Goal: Task Accomplishment & Management: Complete application form

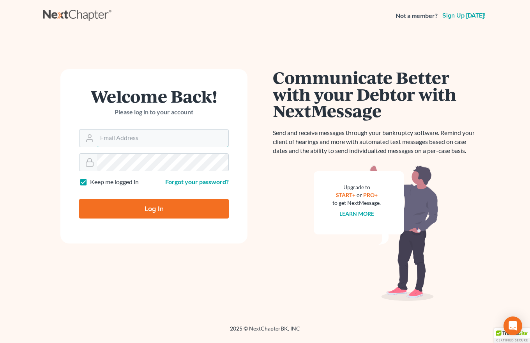
type input "[EMAIL_ADDRESS][DOMAIN_NAME]"
click at [151, 205] on input "Log In" at bounding box center [154, 208] width 150 height 19
type input "Thinking..."
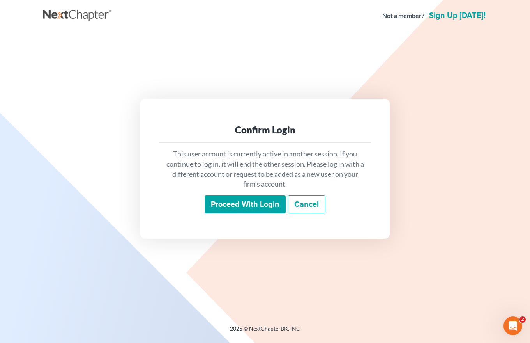
click at [241, 205] on input "Proceed with login" at bounding box center [245, 204] width 81 height 18
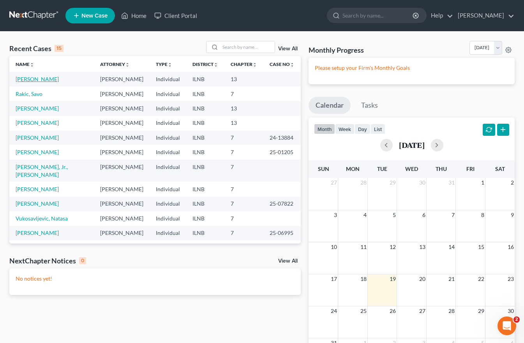
click at [29, 77] on link "Mulvey, Michael" at bounding box center [37, 79] width 43 height 7
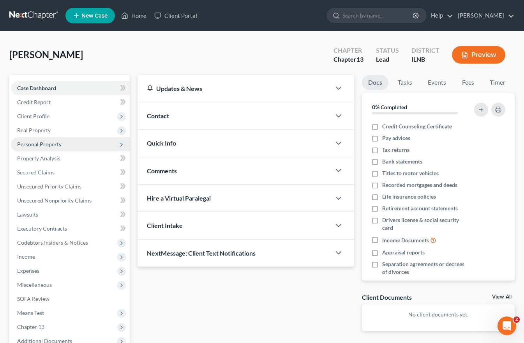
click at [51, 146] on span "Personal Property" at bounding box center [39, 144] width 44 height 7
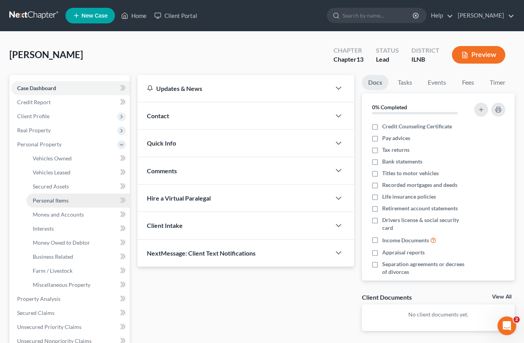
click at [53, 200] on span "Personal Items" at bounding box center [51, 200] width 36 height 7
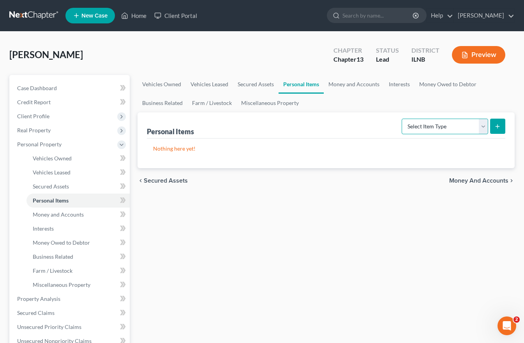
click at [480, 126] on select "Select Item Type Clothing Collectibles Of Value Electronics Firearms Household …" at bounding box center [445, 126] width 87 height 16
select select "clothing"
click at [403, 118] on select "Select Item Type Clothing Collectibles Of Value Electronics Firearms Household …" at bounding box center [445, 126] width 87 height 16
click at [496, 124] on icon "submit" at bounding box center [498, 126] width 6 height 6
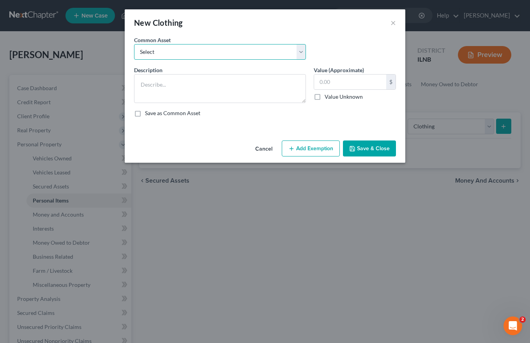
click at [156, 56] on select "Select Miscellaneous used clothing." at bounding box center [220, 52] width 172 height 16
select select "0"
click at [134, 44] on select "Select Miscellaneous used clothing." at bounding box center [220, 52] width 172 height 16
type textarea "Miscellaneous used clothing."
type input "250.00"
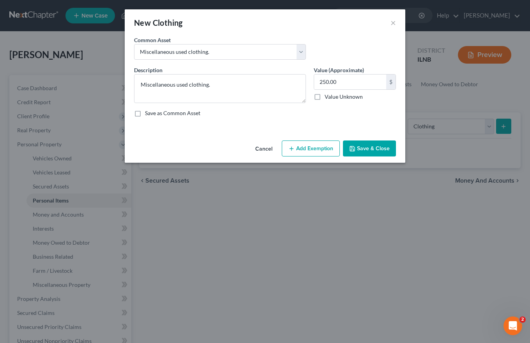
click at [307, 150] on button "Add Exemption" at bounding box center [311, 148] width 58 height 16
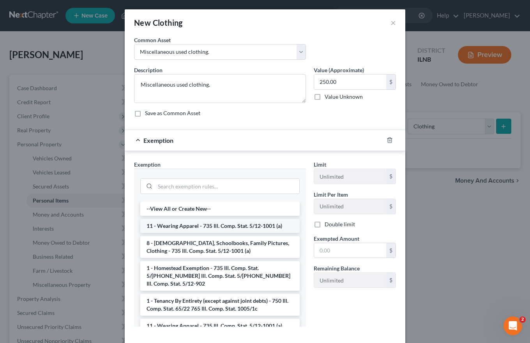
click at [185, 229] on li "11 - Wearing Apparel - 735 Ill. Comp. Stat. 5/12-1001 (a)" at bounding box center [219, 226] width 159 height 14
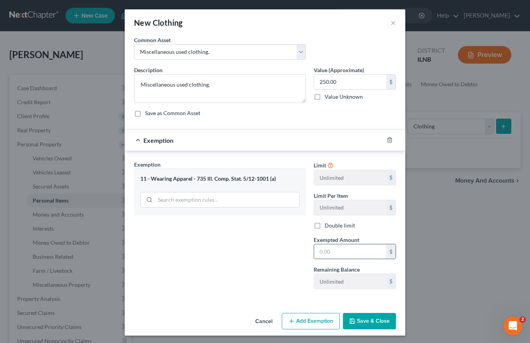
click at [322, 249] on input "text" at bounding box center [350, 251] width 72 height 15
type input "250.00"
click at [356, 321] on button "Save & Close" at bounding box center [369, 321] width 53 height 16
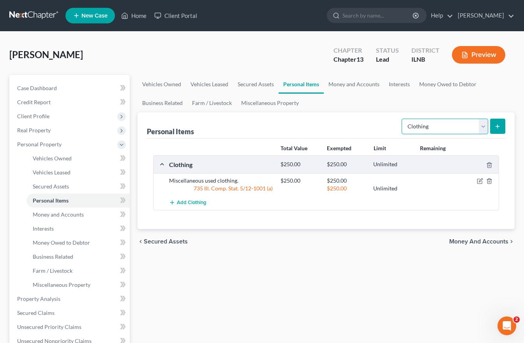
click at [481, 128] on select "Select Item Type Clothing Collectibles Of Value Electronics Firearms Household …" at bounding box center [445, 126] width 87 height 16
select select "household_goods"
click at [403, 118] on select "Select Item Type Clothing Collectibles Of Value Electronics Firearms Household …" at bounding box center [445, 126] width 87 height 16
click at [497, 124] on icon "submit" at bounding box center [498, 126] width 6 height 6
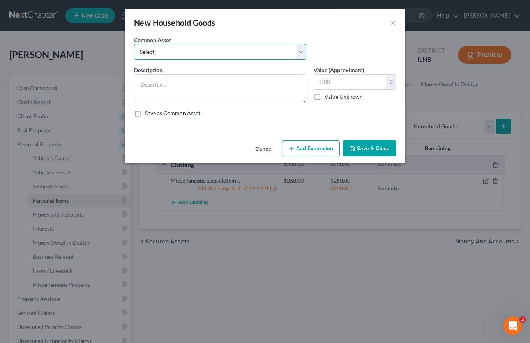
click at [153, 50] on select "Select Household goods and furnishings, bedroom furniture, living room furnitur…" at bounding box center [220, 52] width 172 height 16
select select "0"
click at [134, 44] on select "Select Household goods and furnishings, bedroom furniture, living room furnitur…" at bounding box center [220, 52] width 172 height 16
type textarea "Household goods and furnishings, bedroom furniture, living room furniture, misc…"
type input "1,500.00"
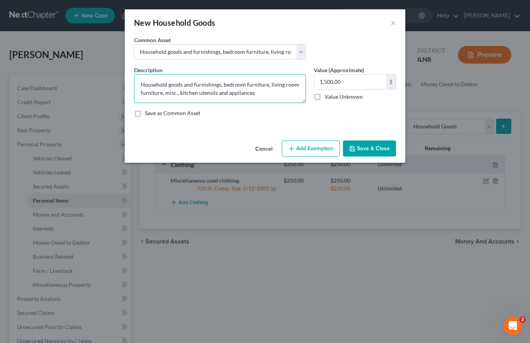
click at [261, 94] on textarea "Household goods and furnishings, bedroom furniture, living room furniture, misc…" at bounding box center [220, 88] width 172 height 29
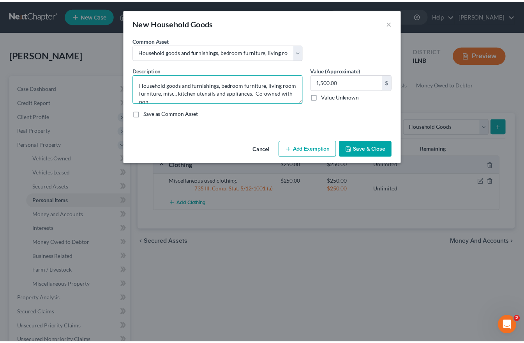
scroll to position [2, 0]
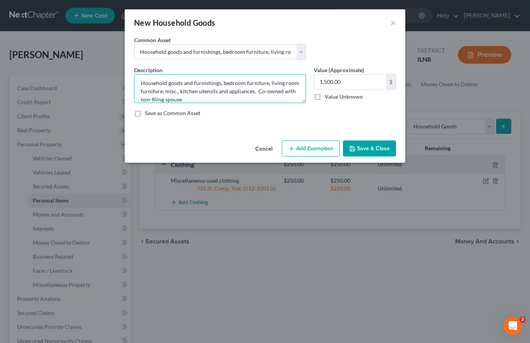
type textarea "Household goods and furnishings, bedroom furniture, living room furniture, misc…"
click at [381, 147] on button "Save & Close" at bounding box center [369, 148] width 53 height 16
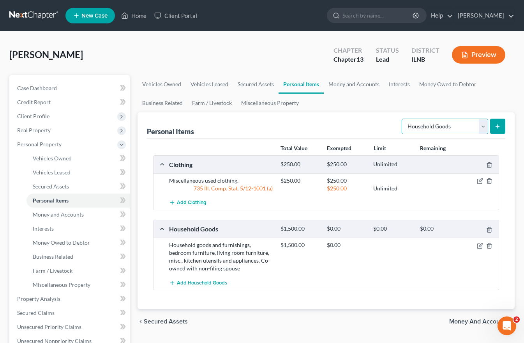
click at [483, 127] on select "Select Item Type Clothing Collectibles Of Value Electronics Firearms Household …" at bounding box center [445, 126] width 87 height 16
select select "electronics"
click at [403, 118] on select "Select Item Type Clothing Collectibles Of Value Electronics Firearms Household …" at bounding box center [445, 126] width 87 height 16
click at [494, 126] on button "submit" at bounding box center [497, 125] width 15 height 15
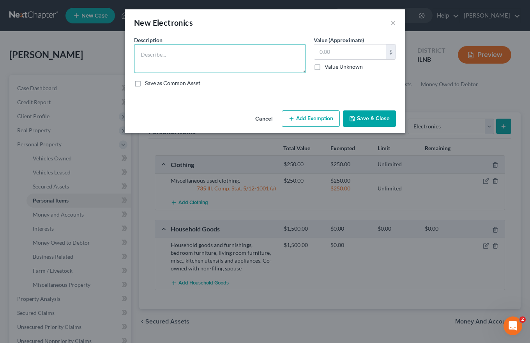
click at [149, 49] on textarea at bounding box center [220, 58] width 172 height 29
type textarea "Mobile phone"
click at [320, 51] on input "text" at bounding box center [350, 51] width 72 height 15
type input "100"
click at [368, 118] on button "Save & Close" at bounding box center [369, 118] width 53 height 16
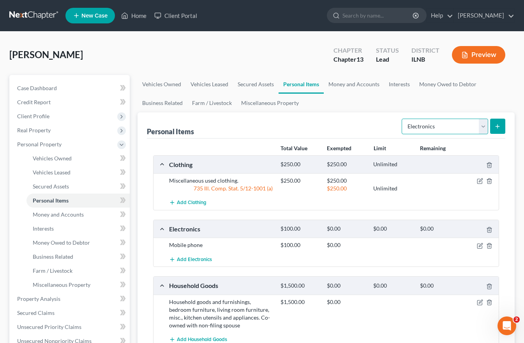
click at [481, 124] on select "Select Item Type Clothing Collectibles Of Value Electronics Firearms Household …" at bounding box center [445, 126] width 87 height 16
select select "jewelry"
click at [403, 118] on select "Select Item Type Clothing Collectibles Of Value Electronics Firearms Household …" at bounding box center [445, 126] width 87 height 16
click at [495, 128] on icon "submit" at bounding box center [498, 126] width 6 height 6
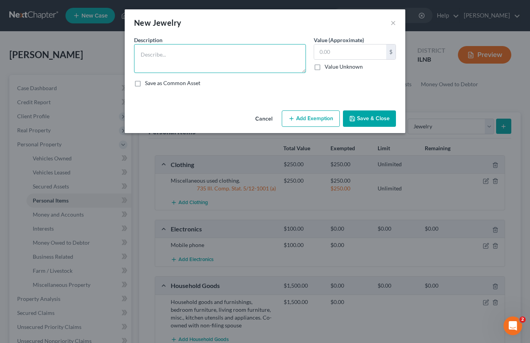
click at [151, 55] on textarea at bounding box center [220, 58] width 172 height 29
type textarea "One man's Apple watch, wedding ring"
click at [325, 68] on label "Value Unknown" at bounding box center [344, 67] width 38 height 8
click at [328, 68] on input "Value Unknown" at bounding box center [330, 65] width 5 height 5
checkbox input "true"
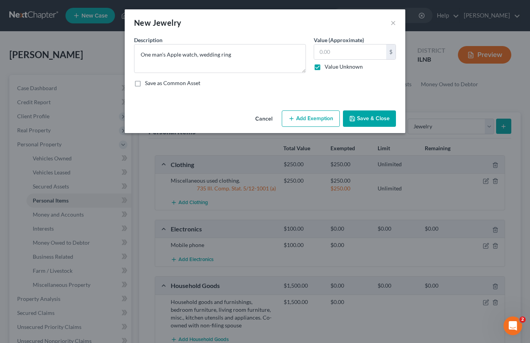
type input "0.00"
click at [373, 117] on button "Save & Close" at bounding box center [369, 118] width 53 height 16
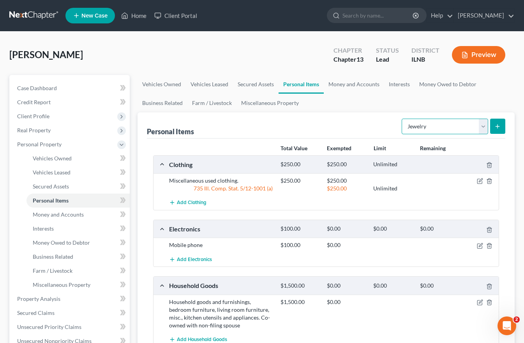
click at [483, 126] on select "Select Item Type Clothing Collectibles Of Value Electronics Firearms Household …" at bounding box center [445, 126] width 87 height 16
select select "pets"
click at [403, 118] on select "Select Item Type Clothing Collectibles Of Value Electronics Firearms Household …" at bounding box center [445, 126] width 87 height 16
click at [498, 124] on icon "submit" at bounding box center [498, 126] width 6 height 6
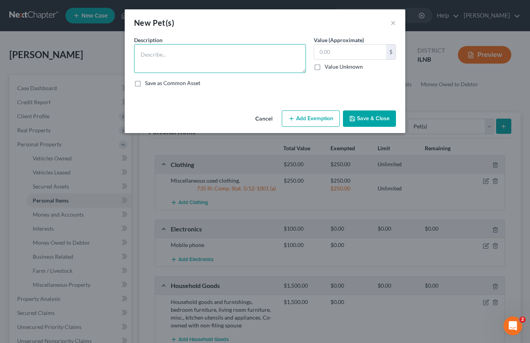
click at [152, 53] on textarea at bounding box center [220, 58] width 172 height 29
type textarea "One Lab pit bull mix dog."
click at [325, 67] on label "Value Unknown" at bounding box center [344, 67] width 38 height 8
click at [328, 67] on input "Value Unknown" at bounding box center [330, 65] width 5 height 5
checkbox input "true"
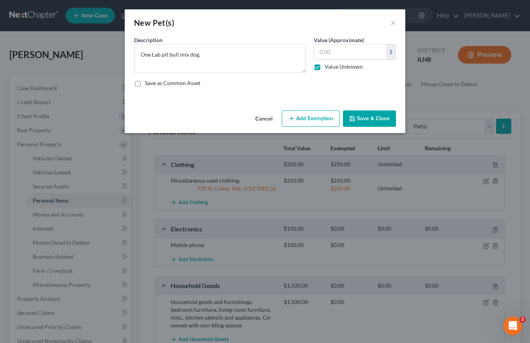
type input "0.00"
click at [362, 115] on button "Save & Close" at bounding box center [369, 118] width 53 height 16
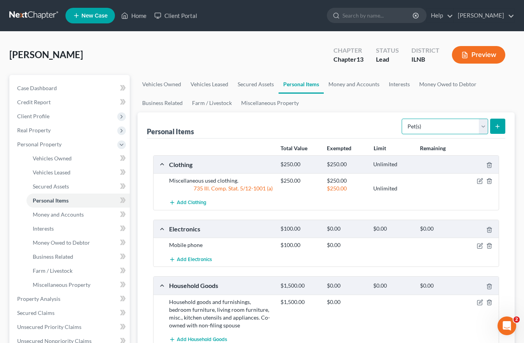
click at [485, 126] on select "Select Item Type Clothing Collectibles Of Value Electronics Firearms Household …" at bounding box center [445, 126] width 87 height 16
click at [349, 82] on link "Money and Accounts" at bounding box center [354, 84] width 60 height 19
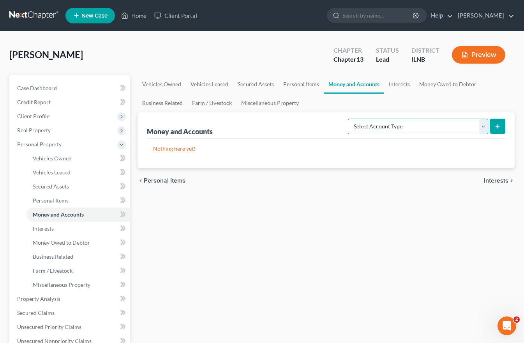
click at [481, 126] on select "Select Account Type Brokerage Cash on Hand Certificates of Deposit Checking Acc…" at bounding box center [418, 126] width 140 height 16
select select "checking"
click at [350, 118] on select "Select Account Type Brokerage Cash on Hand Certificates of Deposit Checking Acc…" at bounding box center [418, 126] width 140 height 16
click at [496, 124] on icon "submit" at bounding box center [498, 126] width 6 height 6
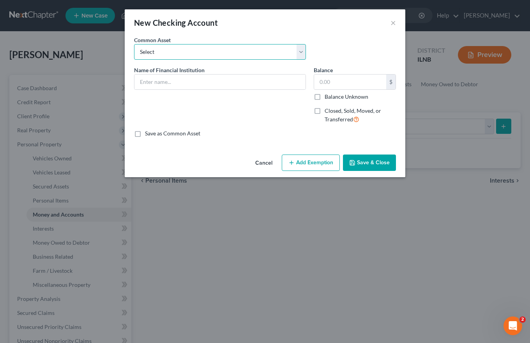
click at [137, 50] on select "Select Bank of America BMO Harris Bank Fifth third Bank Heartland bank Chase ba…" at bounding box center [220, 52] width 172 height 16
select select "4"
click at [134, 44] on select "Select Bank of America BMO Harris Bank Fifth third Bank Heartland bank Chase ba…" at bounding box center [220, 52] width 172 height 16
type input "Chase bank"
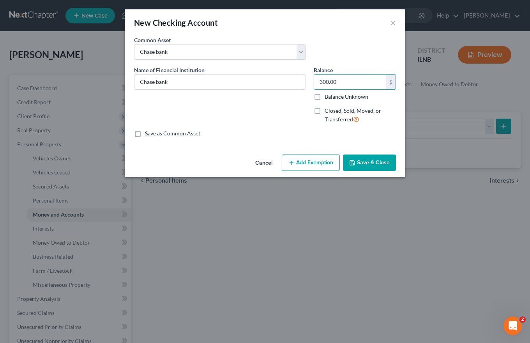
type input "300.00"
click at [368, 159] on button "Save & Close" at bounding box center [369, 162] width 53 height 16
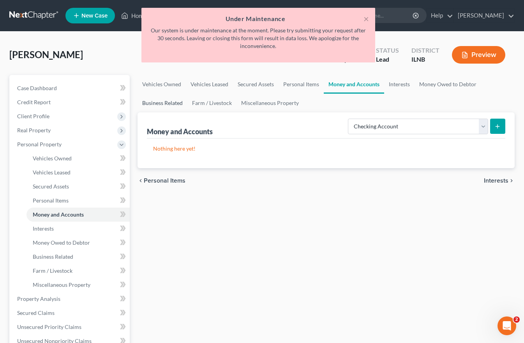
click at [160, 102] on link "Business Related" at bounding box center [163, 103] width 50 height 19
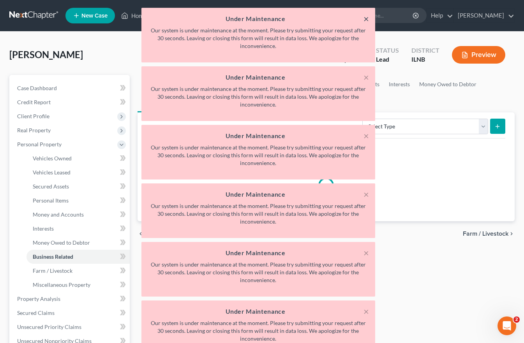
click at [368, 16] on button "×" at bounding box center [366, 18] width 5 height 9
click at [366, 19] on button "×" at bounding box center [366, 18] width 5 height 9
click at [459, 92] on div "× Under Maintenance Our system is under maintenance at the moment. Please try s…" at bounding box center [258, 212] width 524 height 409
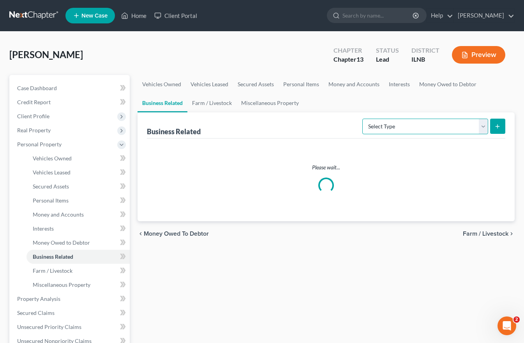
click at [484, 126] on select "Select Type Customer Lists Franchises Inventory Licenses Machinery Office Equip…" at bounding box center [425, 126] width 126 height 16
click at [386, 103] on ul "Vehicles Owned Vehicles Leased Secured Assets Personal Items Money and Accounts…" at bounding box center [326, 93] width 377 height 37
click at [393, 83] on link "Interests" at bounding box center [399, 84] width 30 height 19
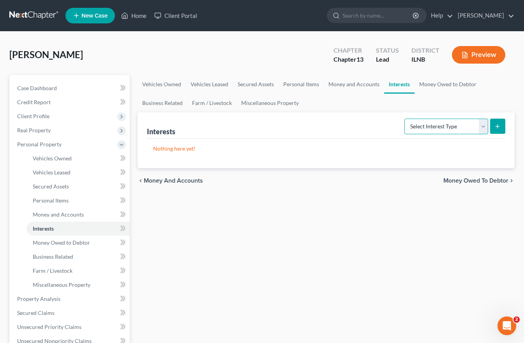
click at [482, 127] on select "Select Interest Type 401K Annuity Bond Education IRA Government Bond Government…" at bounding box center [447, 126] width 84 height 16
select select "stock"
click at [405, 118] on select "Select Interest Type 401K Annuity Bond Education IRA Government Bond Government…" at bounding box center [447, 126] width 84 height 16
click at [498, 126] on line "submit" at bounding box center [498, 126] width 0 height 4
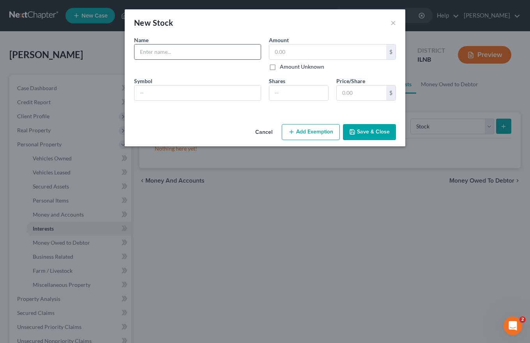
click at [141, 51] on input "text" at bounding box center [197, 51] width 126 height 15
type input "Mulvey Trucking LLC"
click at [283, 51] on input "text" at bounding box center [327, 51] width 117 height 15
type input "0"
click at [191, 53] on input "Mulvey Trucking LLC" at bounding box center [197, 51] width 126 height 15
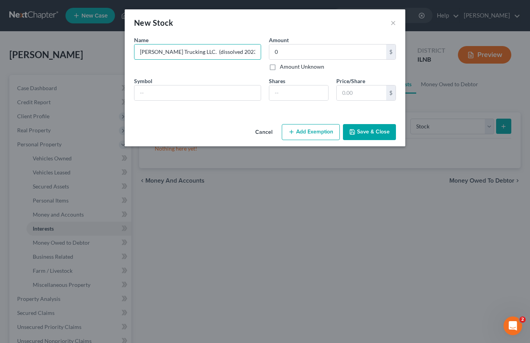
type input "Mulvey Trucking LLC. (dissolved 2023)"
click at [361, 129] on button "Save & Close" at bounding box center [369, 132] width 53 height 16
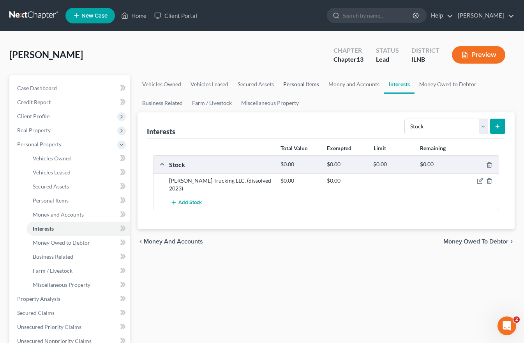
click at [293, 83] on link "Personal Items" at bounding box center [301, 84] width 45 height 19
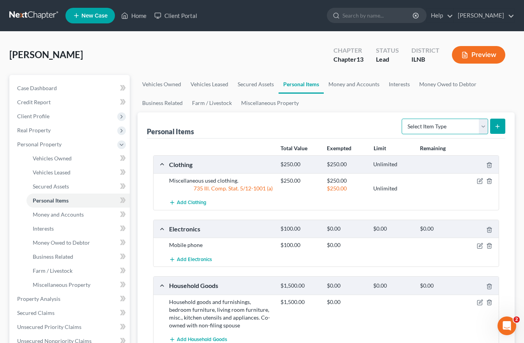
click at [483, 126] on select "Select Item Type Clothing Collectibles Of Value Electronics Firearms Household …" at bounding box center [445, 126] width 87 height 16
click at [346, 84] on link "Money and Accounts" at bounding box center [354, 84] width 60 height 19
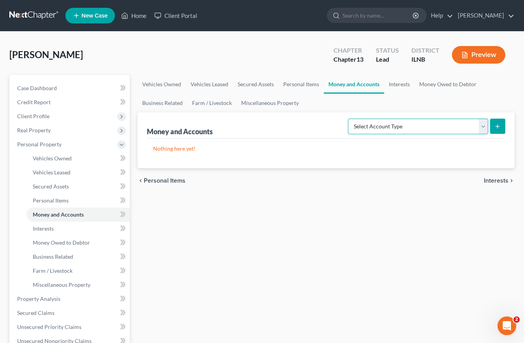
click at [481, 129] on select "Select Account Type Brokerage Cash on Hand Certificates of Deposit Checking Acc…" at bounding box center [418, 126] width 140 height 16
select select "checking"
click at [350, 118] on select "Select Account Type Brokerage Cash on Hand Certificates of Deposit Checking Acc…" at bounding box center [418, 126] width 140 height 16
click at [498, 124] on line "submit" at bounding box center [498, 126] width 0 height 4
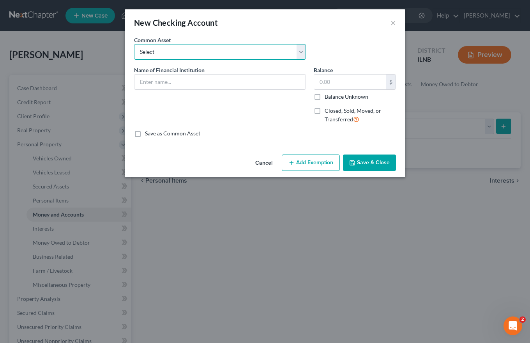
click at [146, 51] on select "Select Bank of America BMO Harris Bank Fifth third Bank Heartland bank Chase ba…" at bounding box center [220, 52] width 172 height 16
select select "4"
click at [134, 44] on select "Select Bank of America BMO Harris Bank Fifth third Bank Heartland bank Chase ba…" at bounding box center [220, 52] width 172 height 16
type input "Chase bank"
type input "6,000.00"
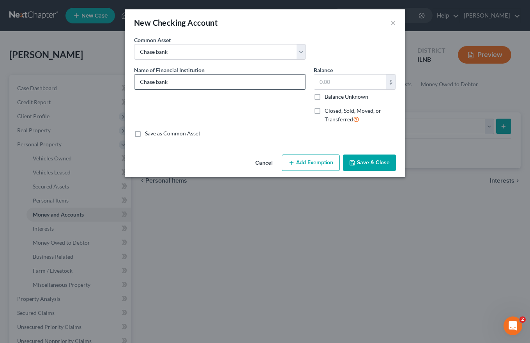
click at [287, 80] on input "Chase bank" at bounding box center [219, 81] width 171 height 15
type input "Chase bank-Joint with spouse."
click at [318, 83] on input "text" at bounding box center [350, 81] width 72 height 15
type input "300.00"
click at [366, 160] on button "Save & Close" at bounding box center [369, 162] width 53 height 16
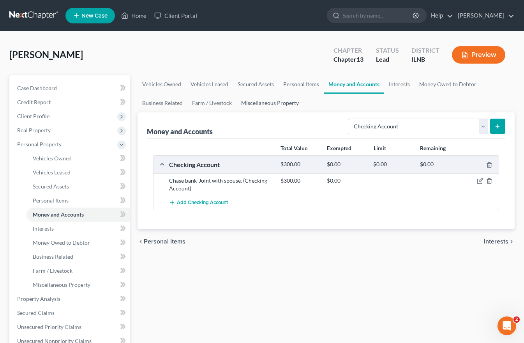
drag, startPoint x: 282, startPoint y: 103, endPoint x: 287, endPoint y: 104, distance: 5.2
click at [282, 103] on link "Miscellaneous Property" at bounding box center [270, 103] width 67 height 19
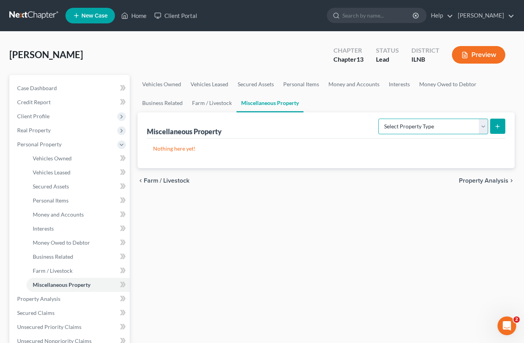
click at [483, 123] on select "Select Property Type Assigned for Creditor Benefit Within 1 Year Holding for An…" at bounding box center [433, 126] width 110 height 16
click at [394, 82] on link "Interests" at bounding box center [399, 84] width 30 height 19
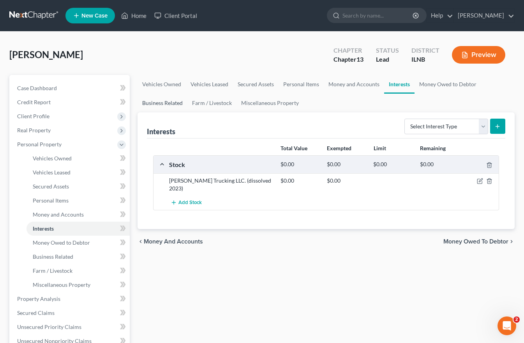
click at [170, 102] on link "Business Related" at bounding box center [163, 103] width 50 height 19
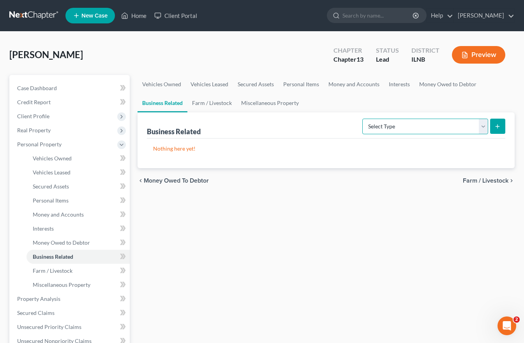
click at [481, 125] on select "Select Type Customer Lists Franchises Inventory Licenses Machinery Office Equip…" at bounding box center [425, 126] width 126 height 16
select select "license"
click at [363, 118] on select "Select Type Customer Lists Franchises Inventory Licenses Machinery Office Equip…" at bounding box center [425, 126] width 126 height 16
click at [496, 126] on icon "submit" at bounding box center [498, 126] width 6 height 6
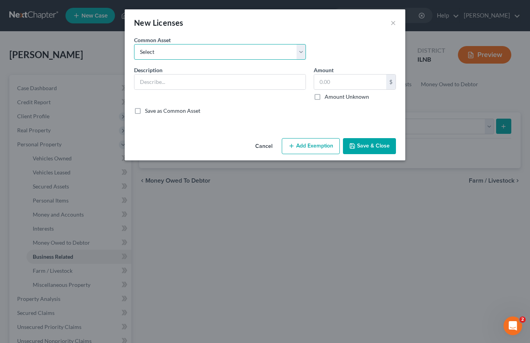
click at [146, 52] on select "Select Illinois Cosmetology License-non-transferable. Illinois CDL-" at bounding box center [220, 52] width 172 height 16
select select "1"
click at [134, 44] on select "Select Illinois Cosmetology License-non-transferable. Illinois CDL-" at bounding box center [220, 52] width 172 height 16
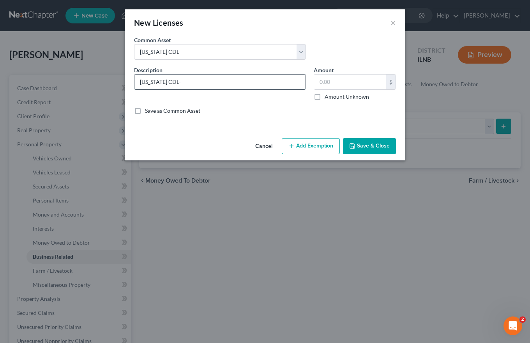
click at [177, 81] on input "Illinois CDL-" at bounding box center [219, 81] width 171 height 15
type input "Illinois CDL-non transferable Debtor 1"
click at [370, 144] on button "Save & Close" at bounding box center [369, 146] width 53 height 16
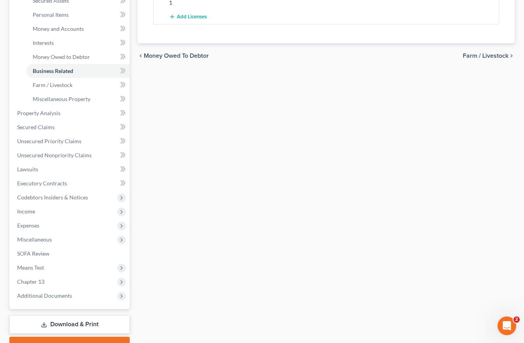
scroll to position [226, 0]
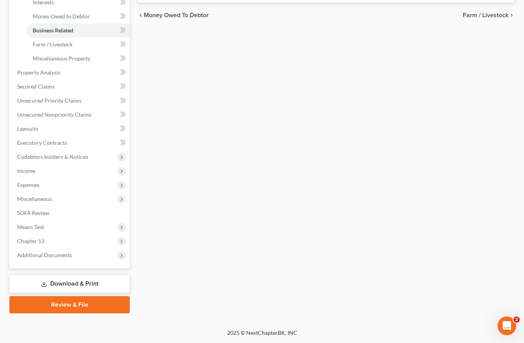
click at [71, 282] on link "Download & Print" at bounding box center [69, 283] width 120 height 18
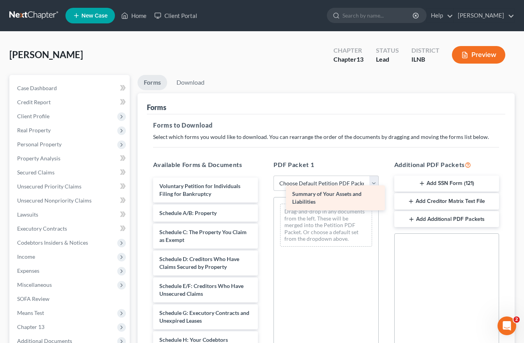
drag, startPoint x: 169, startPoint y: 218, endPoint x: 302, endPoint y: 199, distance: 134.3
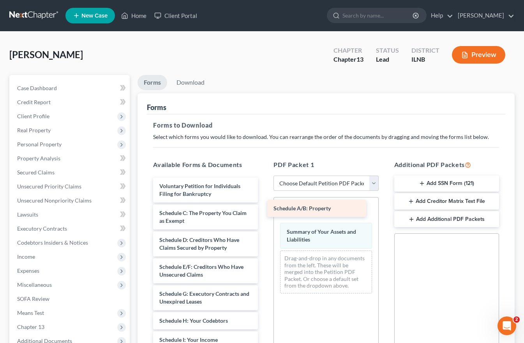
drag, startPoint x: 181, startPoint y: 210, endPoint x: 295, endPoint y: 205, distance: 113.5
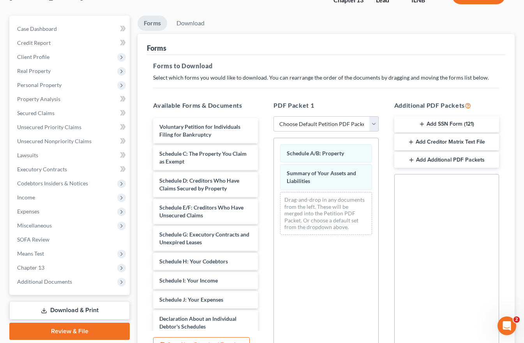
scroll to position [139, 0]
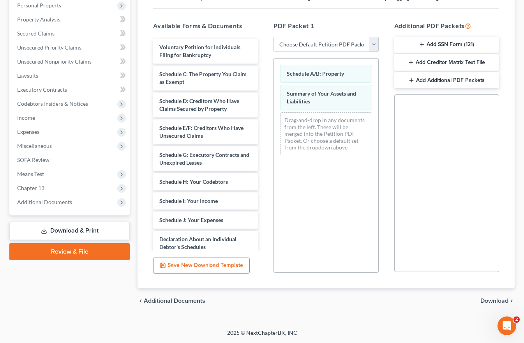
click at [496, 301] on span "Download" at bounding box center [495, 300] width 28 height 6
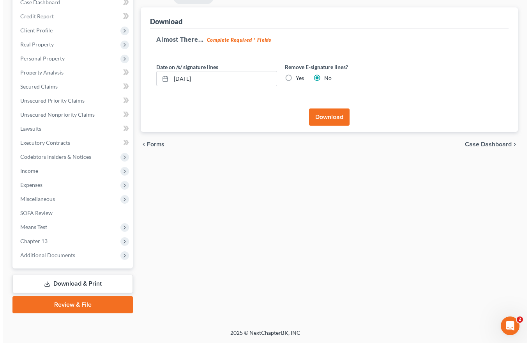
scroll to position [86, 0]
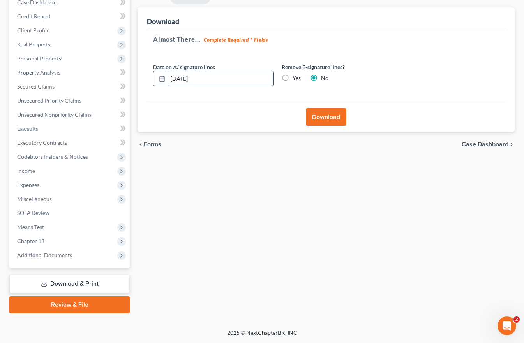
drag, startPoint x: 201, startPoint y: 77, endPoint x: 170, endPoint y: 76, distance: 31.2
click at [170, 76] on input "08/19/2025" at bounding box center [221, 78] width 106 height 15
click at [293, 76] on label "Yes" at bounding box center [297, 78] width 8 height 8
click at [296, 76] on input "Yes" at bounding box center [298, 76] width 5 height 5
radio input "true"
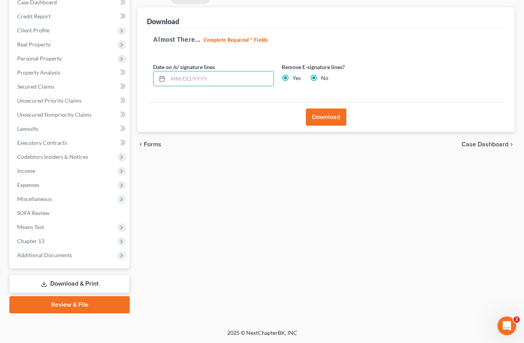
radio input "false"
click at [327, 115] on button "Download" at bounding box center [326, 116] width 41 height 17
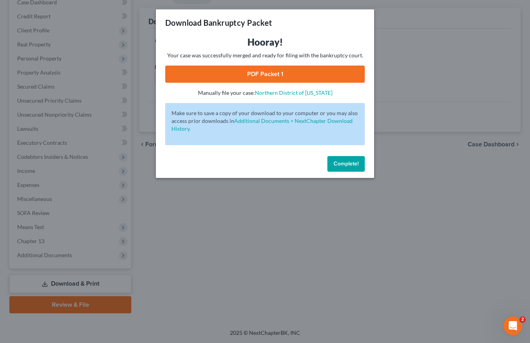
click at [267, 71] on link "PDF Packet 1" at bounding box center [265, 73] width 200 height 17
